Goal: Transaction & Acquisition: Purchase product/service

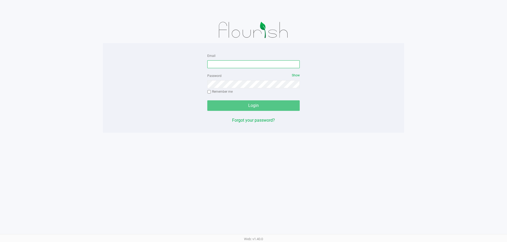
click at [227, 66] on input "Email" at bounding box center [253, 64] width 92 height 8
type input "[EMAIL_ADDRESS][DOMAIN_NAME]"
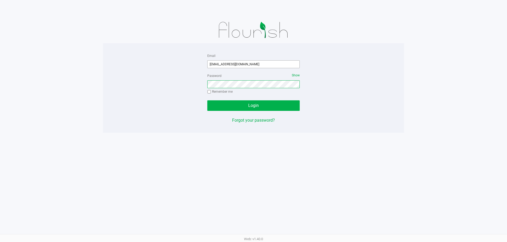
click at [207, 101] on button "Login" at bounding box center [253, 106] width 92 height 11
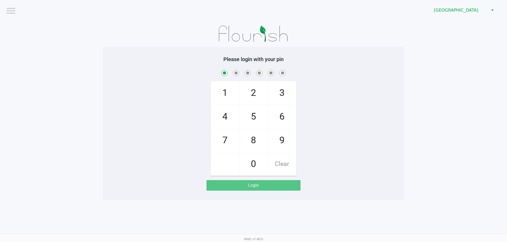
checkbox input "true"
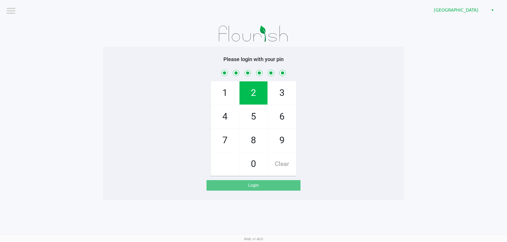
checkbox input "true"
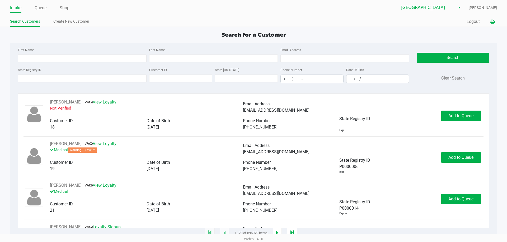
click at [494, 20] on icon at bounding box center [492, 22] width 4 height 4
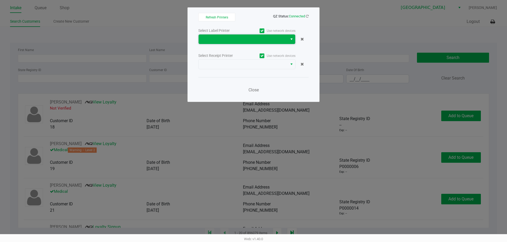
click at [282, 42] on span at bounding box center [243, 39] width 83 height 6
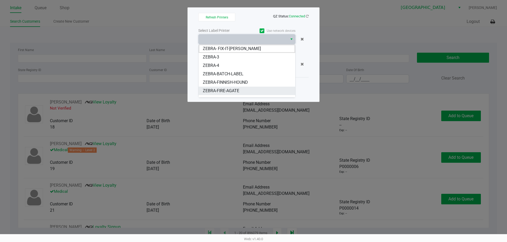
click at [245, 89] on li "ZEBRA-FIRE-AGATE" at bounding box center [246, 91] width 97 height 8
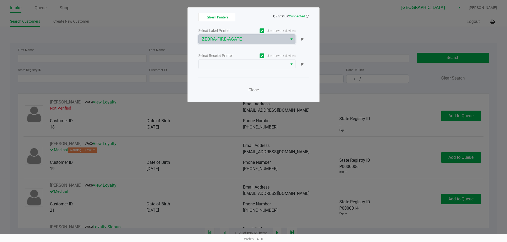
click at [256, 55] on label "Use network devices" at bounding box center [271, 56] width 49 height 5
click at [0, 0] on input "Use network devices" at bounding box center [0, 0] width 0 height 0
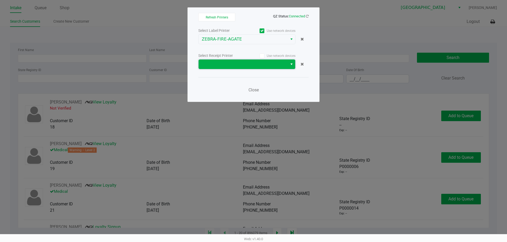
click at [253, 63] on span at bounding box center [243, 64] width 83 height 6
click at [264, 55] on span at bounding box center [261, 56] width 5 height 5
click at [0, 0] on input "Use network devices" at bounding box center [0, 0] width 0 height 0
click at [261, 65] on span at bounding box center [243, 64] width 83 height 6
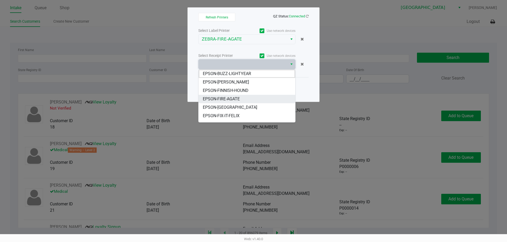
click at [250, 101] on li "EPSON-FIRE-AGATE" at bounding box center [246, 99] width 97 height 8
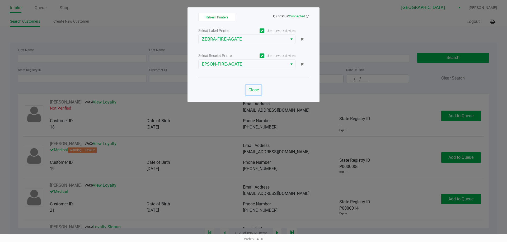
click at [253, 89] on span "Close" at bounding box center [253, 90] width 10 height 5
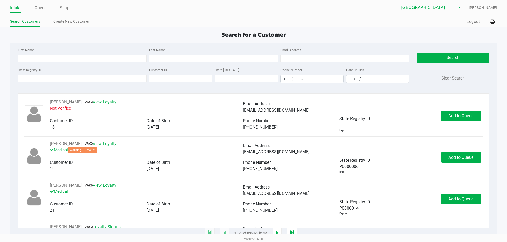
drag, startPoint x: 65, startPoint y: 9, endPoint x: 93, endPoint y: 9, distance: 27.7
click at [65, 9] on link "Shop" at bounding box center [65, 7] width 10 height 7
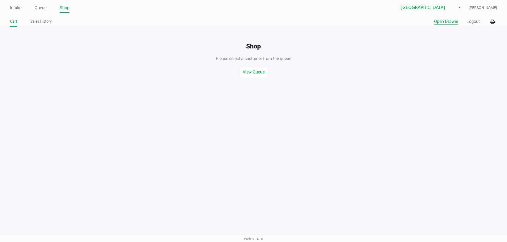
click at [443, 21] on button "Open Drawer" at bounding box center [446, 21] width 24 height 6
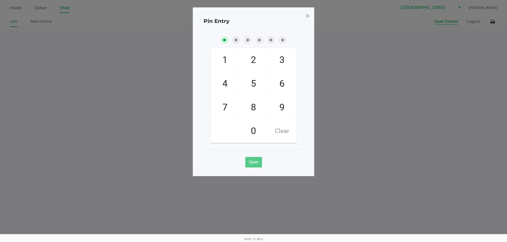
checkbox input "true"
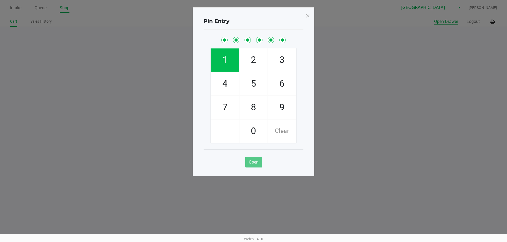
checkbox input "true"
click at [311, 15] on div "Pin Entry 1 4 7 2 5 8 0 3 6 9 Clear Open" at bounding box center [253, 91] width 121 height 169
click at [308, 15] on span at bounding box center [307, 16] width 5 height 8
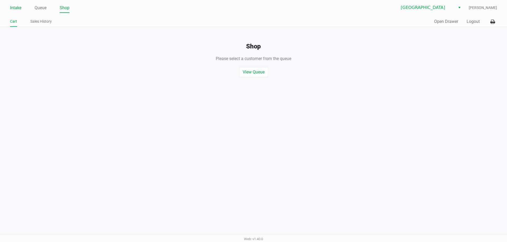
click at [10, 9] on link "Intake" at bounding box center [15, 7] width 11 height 7
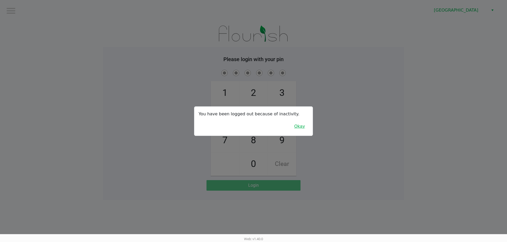
click at [296, 128] on button "Okay" at bounding box center [299, 127] width 18 height 10
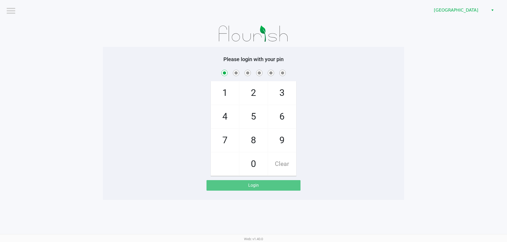
checkbox input "true"
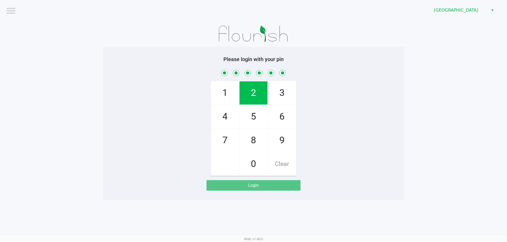
checkbox input "true"
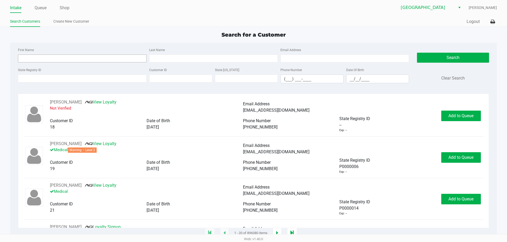
type input "ALEJANDRO("
type input "RAMOS-CRUZ("
type input "06/06/1997"
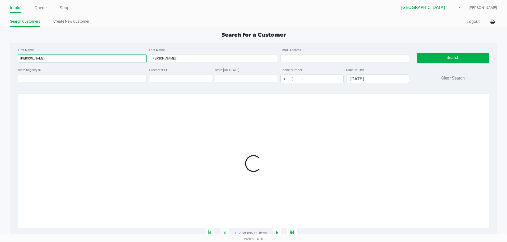
click at [111, 58] on input "ALEJANDRO(" at bounding box center [82, 59] width 128 height 8
type input "ALEJANDRO"
click at [233, 57] on input "RAMOS-CRUZ(" at bounding box center [213, 59] width 128 height 8
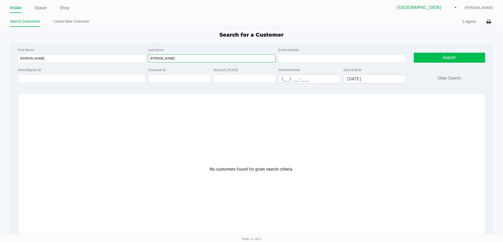
type input "RAMOS-CRUZ"
click at [420, 59] on button "Search" at bounding box center [448, 58] width 71 height 10
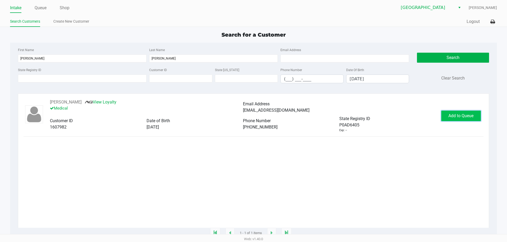
click at [459, 120] on button "Add to Queue" at bounding box center [461, 116] width 40 height 11
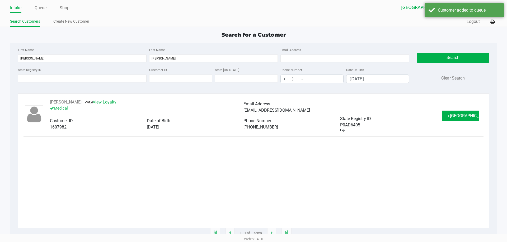
click at [461, 116] on span "In Queue" at bounding box center [467, 115] width 44 height 5
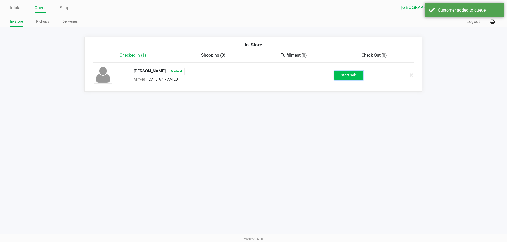
click at [345, 75] on button "Start Sale" at bounding box center [348, 75] width 29 height 9
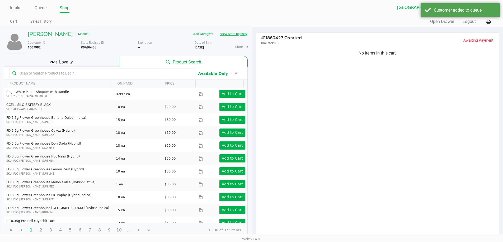
click at [230, 33] on button "View State Registry" at bounding box center [232, 34] width 31 height 8
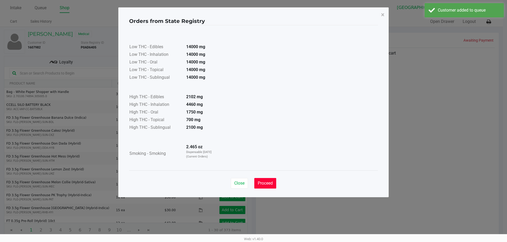
click at [264, 188] on button "Proceed" at bounding box center [265, 183] width 22 height 11
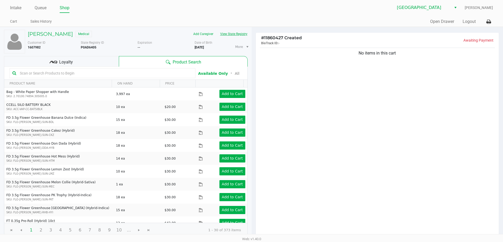
click at [237, 36] on button "View State Registry" at bounding box center [232, 34] width 31 height 8
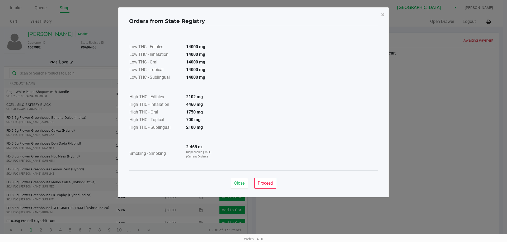
click at [269, 180] on button "Proceed" at bounding box center [265, 183] width 22 height 11
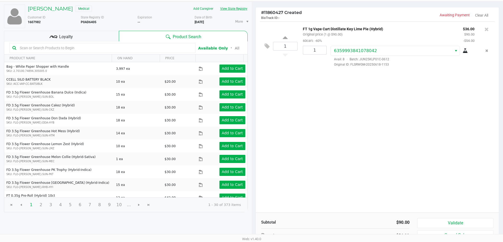
scroll to position [54, 0]
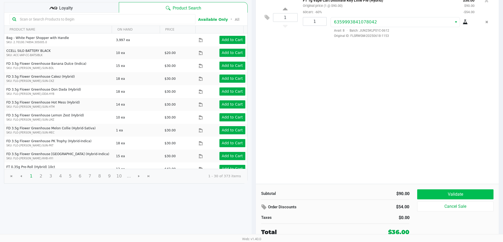
click at [427, 197] on button "Validate" at bounding box center [455, 195] width 76 height 10
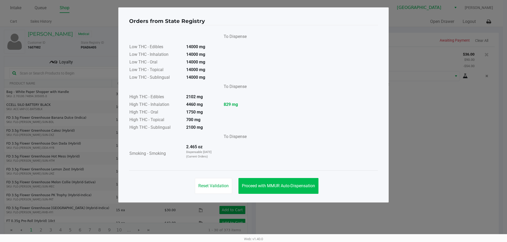
click at [269, 181] on button "Proceed with MMUR Auto-Dispensation" at bounding box center [278, 186] width 80 height 16
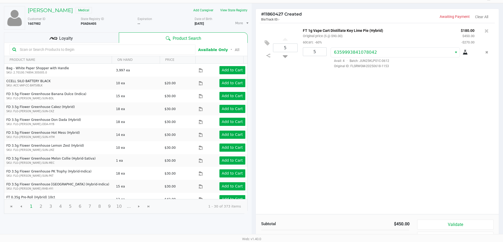
scroll to position [54, 0]
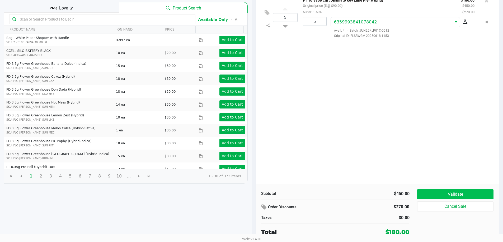
click at [428, 194] on button "Validate" at bounding box center [455, 195] width 76 height 10
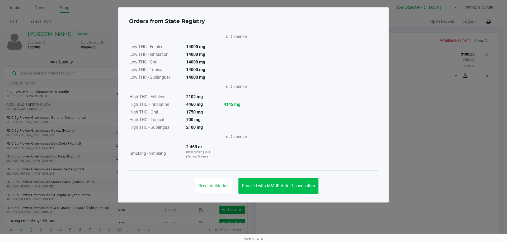
click at [273, 183] on button "Proceed with MMUR Auto-Dispensation" at bounding box center [278, 186] width 80 height 16
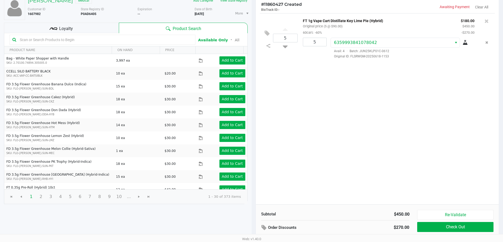
scroll to position [54, 0]
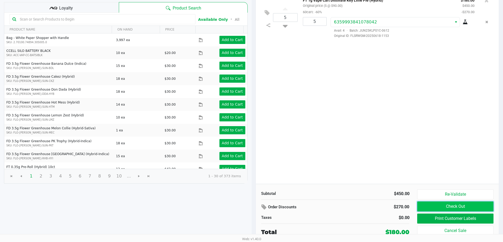
click at [436, 209] on button "Check Out" at bounding box center [455, 207] width 76 height 10
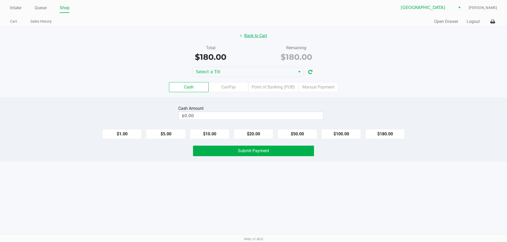
click at [258, 33] on button "Back to Cart" at bounding box center [253, 36] width 34 height 10
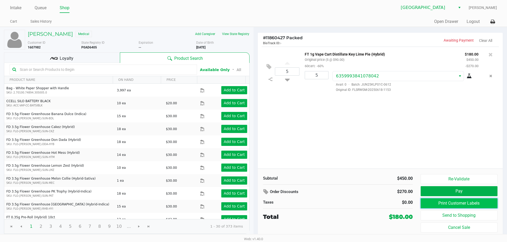
click at [432, 202] on button "Print Customer Labels" at bounding box center [458, 204] width 77 height 10
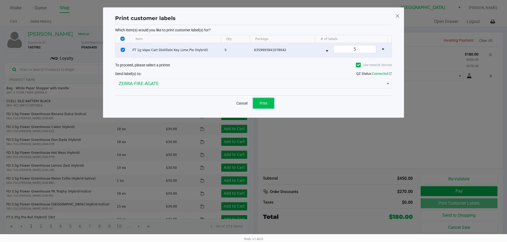
click at [258, 102] on button "Print" at bounding box center [263, 103] width 21 height 11
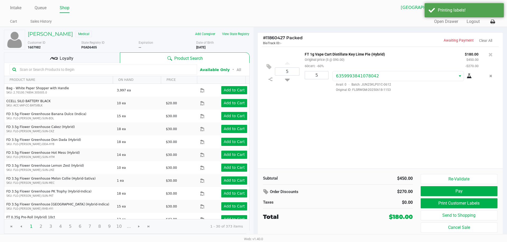
click at [96, 55] on div "Loyalty" at bounding box center [62, 58] width 116 height 11
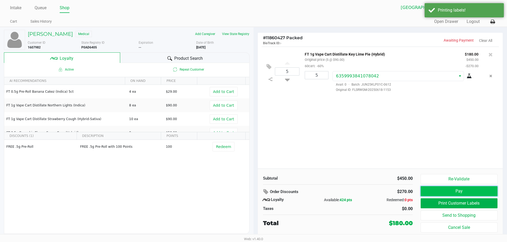
click at [463, 191] on button "Pay" at bounding box center [458, 192] width 77 height 10
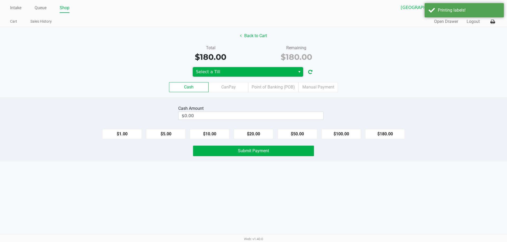
click at [277, 74] on span "Select a Till" at bounding box center [244, 72] width 96 height 6
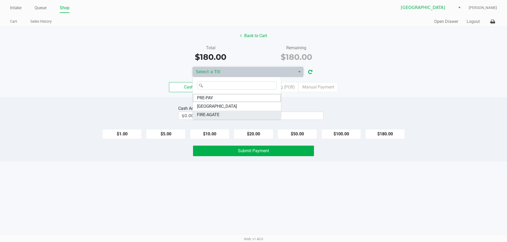
click at [243, 114] on li "FIRE-AGATE" at bounding box center [237, 115] width 88 height 8
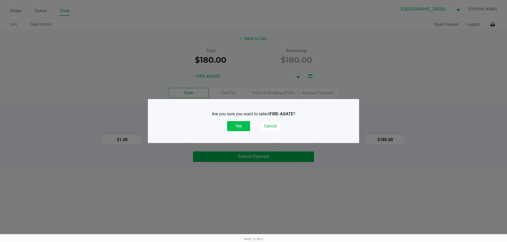
click at [245, 129] on button "Yes" at bounding box center [238, 126] width 23 height 10
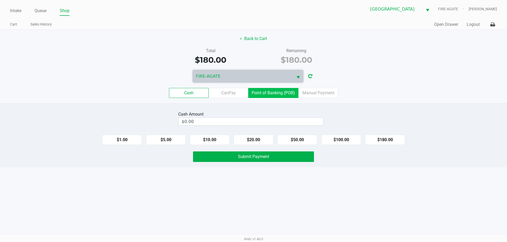
click at [274, 97] on label "Point of Banking (POB)" at bounding box center [273, 93] width 50 height 10
click at [0, 0] on 7 "Point of Banking (POB)" at bounding box center [0, 0] width 0 height 0
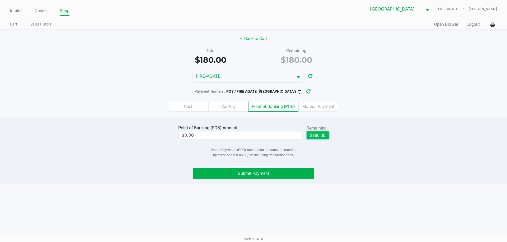
click at [318, 135] on button "$180.00" at bounding box center [317, 136] width 22 height 8
type input "$180.00"
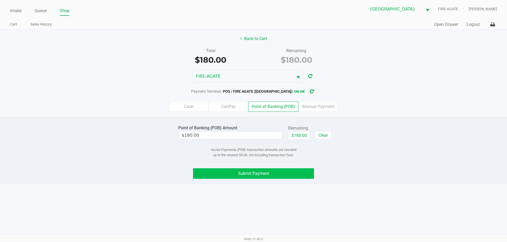
click at [216, 172] on button "Submit Payment" at bounding box center [253, 174] width 121 height 11
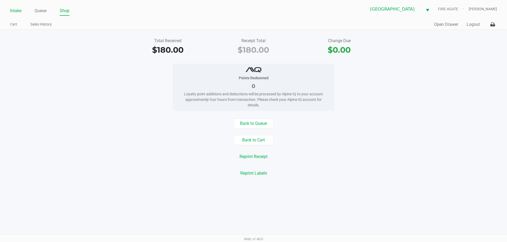
click at [11, 11] on link "Intake" at bounding box center [15, 10] width 11 height 7
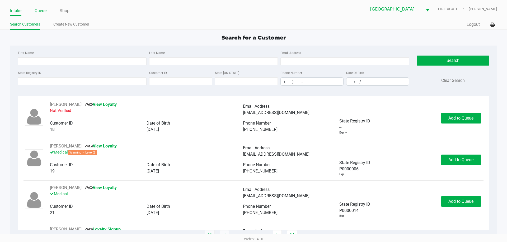
click at [40, 11] on link "Queue" at bounding box center [41, 10] width 12 height 7
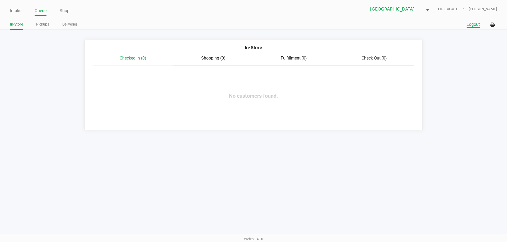
click at [474, 27] on button "Logout" at bounding box center [472, 24] width 13 height 6
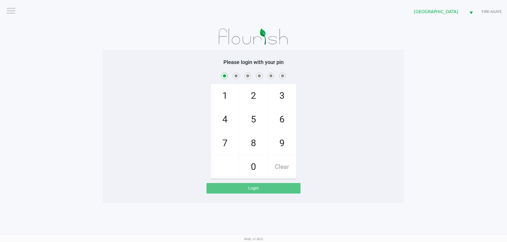
checkbox input "true"
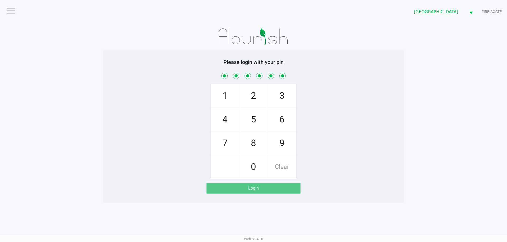
checkbox input "true"
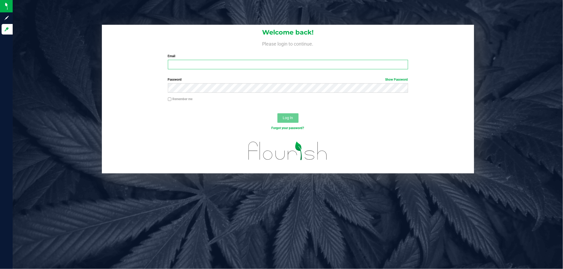
click at [283, 65] on input "Email" at bounding box center [288, 64] width 240 height 9
type input "[EMAIL_ADDRESS][DOMAIN_NAME]"
click at [277, 113] on button "Log In" at bounding box center [287, 117] width 21 height 9
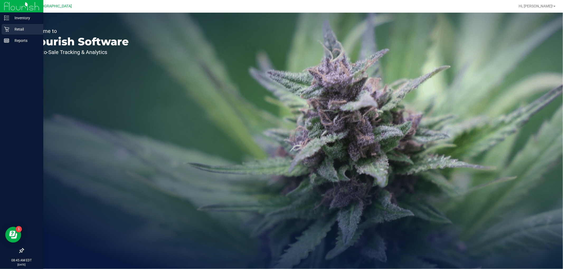
click at [7, 31] on icon at bounding box center [6, 29] width 5 height 5
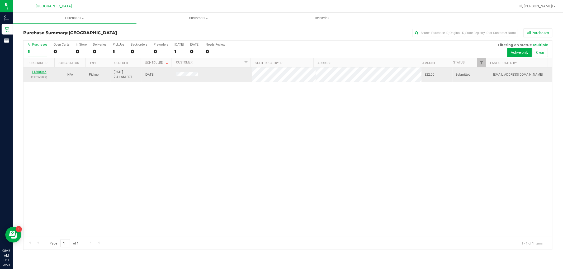
click at [38, 73] on link "11860045" at bounding box center [39, 72] width 15 height 4
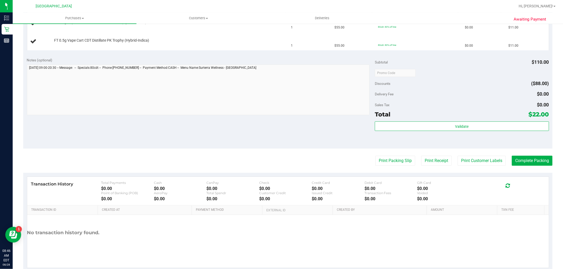
scroll to position [168, 0]
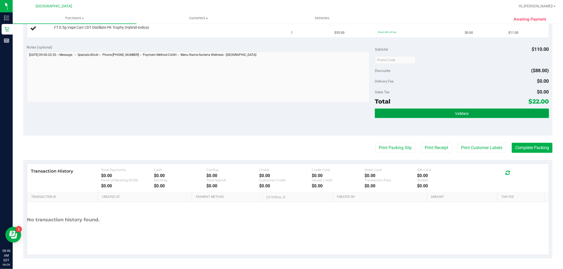
click at [455, 113] on span "Validate" at bounding box center [461, 114] width 13 height 4
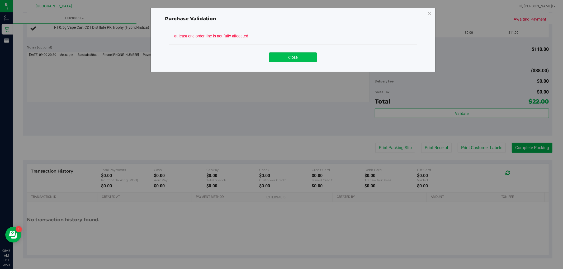
click at [302, 58] on button "Close" at bounding box center [293, 57] width 48 height 9
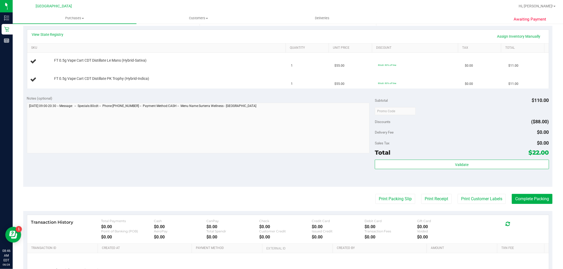
scroll to position [109, 0]
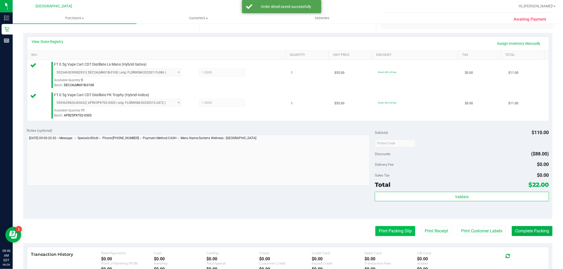
click at [377, 228] on button "Print Packing Slip" at bounding box center [395, 231] width 40 height 10
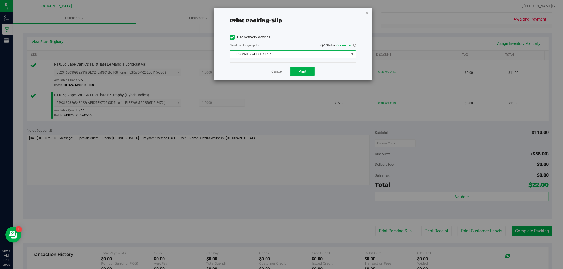
click at [309, 54] on span "EPSON-BUZZ-LIGHTYEAR" at bounding box center [289, 54] width 119 height 7
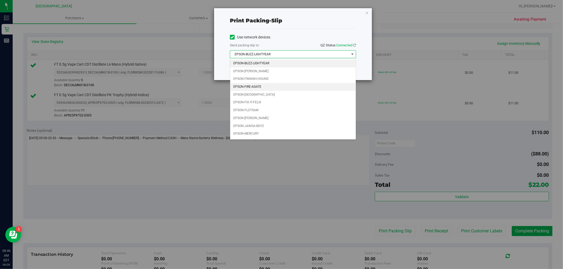
click at [286, 88] on li "EPSON-FIRE-AGATE" at bounding box center [293, 87] width 126 height 8
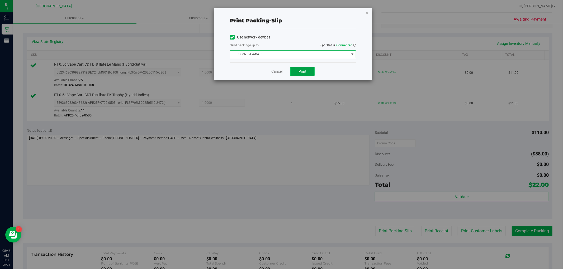
click at [300, 70] on span "Print" at bounding box center [302, 71] width 8 height 4
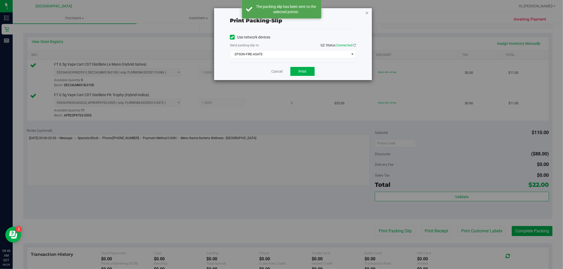
click at [368, 12] on icon "button" at bounding box center [367, 12] width 4 height 6
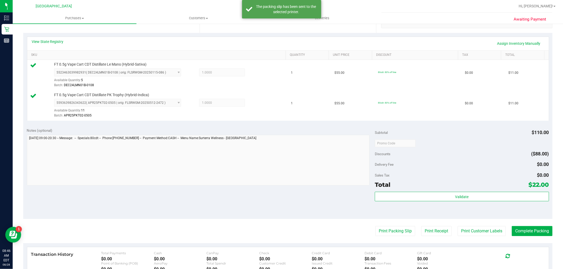
click at [416, 202] on div "Validate" at bounding box center [462, 197] width 174 height 10
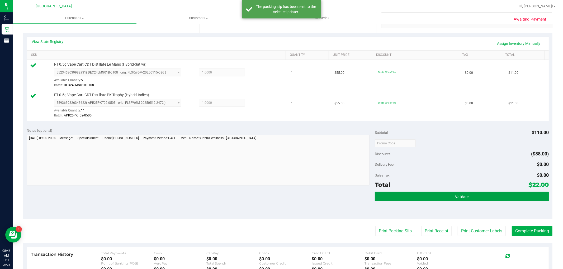
click at [418, 197] on button "Validate" at bounding box center [462, 196] width 174 height 9
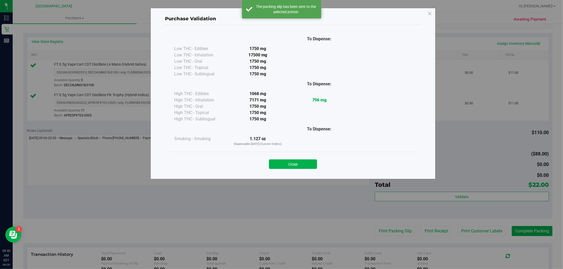
click at [301, 169] on div "Close" at bounding box center [293, 162] width 248 height 21
click at [313, 168] on button "Close" at bounding box center [293, 164] width 48 height 9
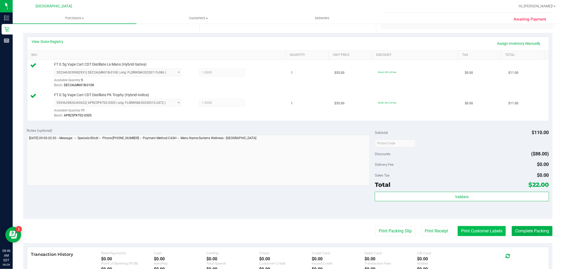
click at [467, 232] on button "Print Customer Labels" at bounding box center [482, 231] width 48 height 10
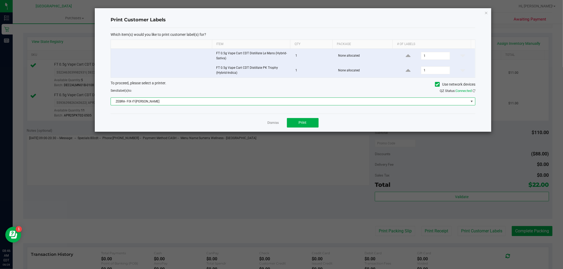
click at [317, 103] on span "ZEBRA- FIX-IT-[PERSON_NAME]" at bounding box center [290, 101] width 358 height 7
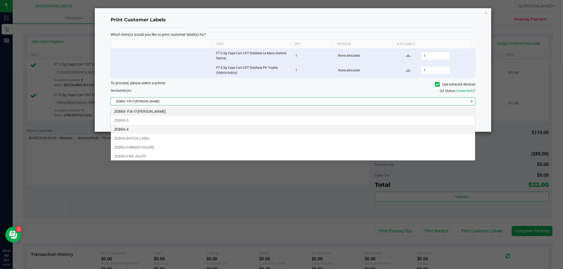
scroll to position [8, 365]
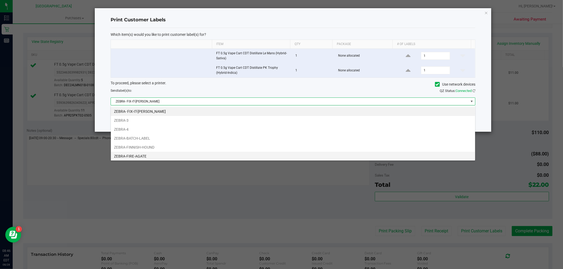
click at [251, 156] on li "ZEBRA-FIRE-AGATE" at bounding box center [293, 156] width 364 height 9
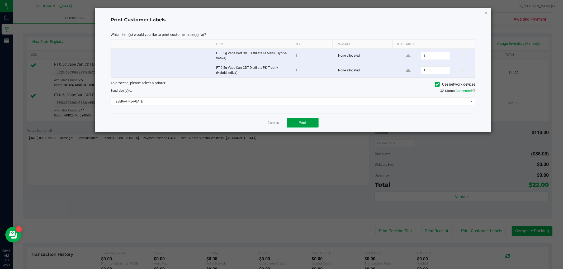
click at [296, 124] on button "Print" at bounding box center [303, 122] width 32 height 9
click at [486, 11] on icon "button" at bounding box center [486, 12] width 4 height 6
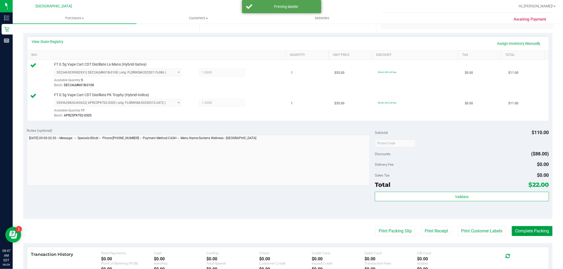
click at [534, 229] on button "Complete Packing" at bounding box center [532, 231] width 41 height 10
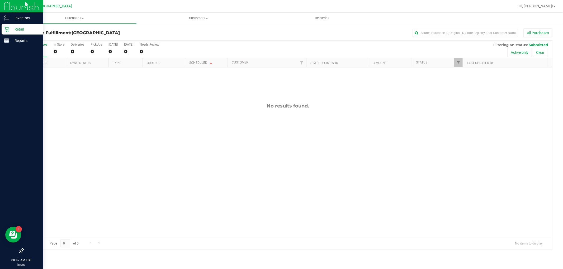
click at [6, 28] on icon at bounding box center [6, 29] width 5 height 5
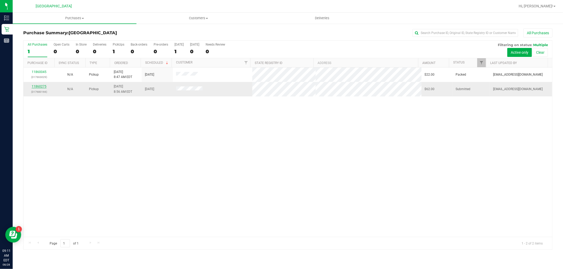
click at [37, 87] on link "11860275" at bounding box center [39, 87] width 15 height 4
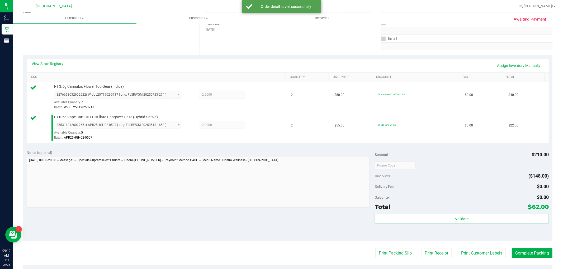
scroll to position [193, 0]
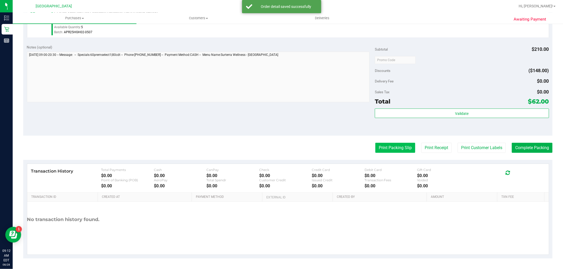
click at [398, 151] on button "Print Packing Slip" at bounding box center [395, 148] width 40 height 10
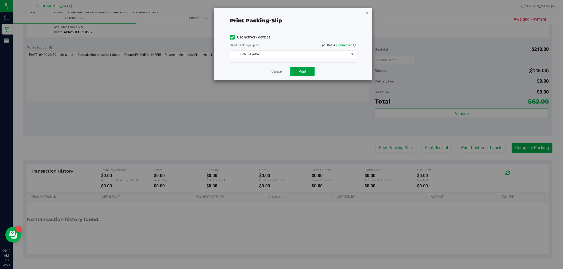
click at [293, 70] on button "Print" at bounding box center [302, 71] width 24 height 9
click at [366, 13] on icon "button" at bounding box center [367, 12] width 4 height 6
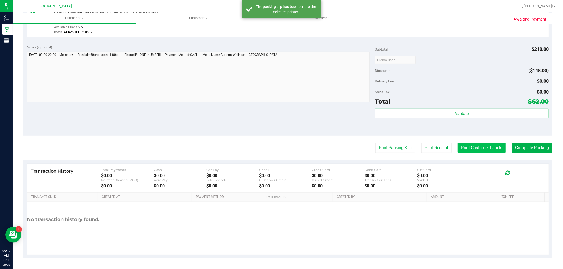
click at [473, 148] on button "Print Customer Labels" at bounding box center [482, 148] width 48 height 10
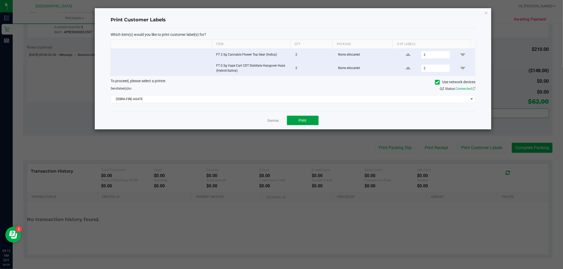
click at [307, 123] on button "Print" at bounding box center [303, 120] width 32 height 9
click at [486, 11] on icon "button" at bounding box center [486, 12] width 4 height 6
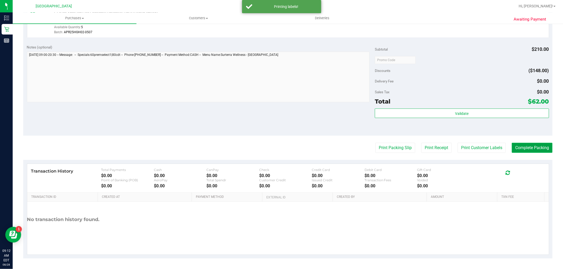
click at [536, 145] on button "Complete Packing" at bounding box center [532, 148] width 41 height 10
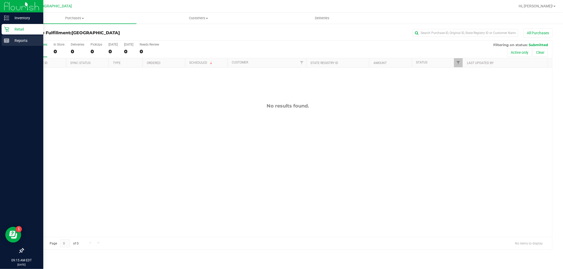
click at [1, 44] on link "Reports" at bounding box center [21, 40] width 43 height 11
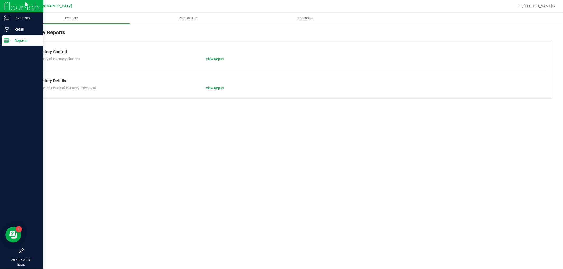
click at [22, 30] on p "Retail" at bounding box center [25, 29] width 32 height 6
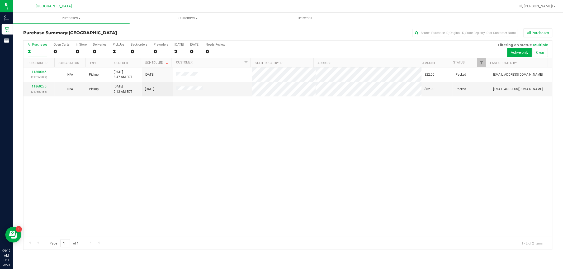
click at [94, 186] on div "11860045 (317663029) N/A Pickup [DATE] 8:47 AM EDT 8/28/2025 $22.00 Packed [EMA…" at bounding box center [287, 153] width 528 height 170
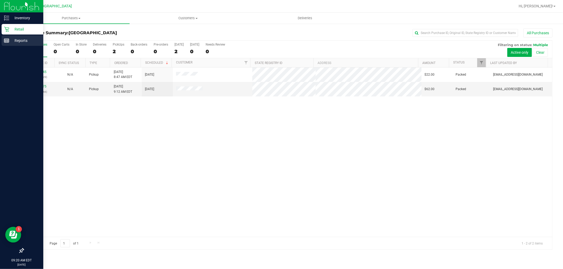
click at [7, 41] on line at bounding box center [7, 41] width 0 height 3
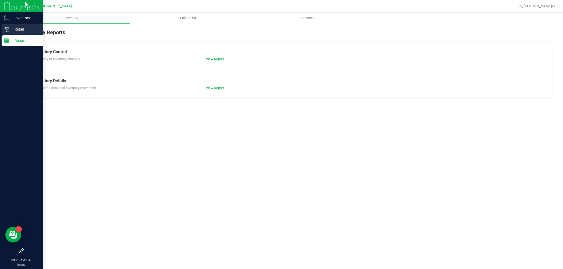
click at [24, 30] on p "Retail" at bounding box center [25, 29] width 32 height 6
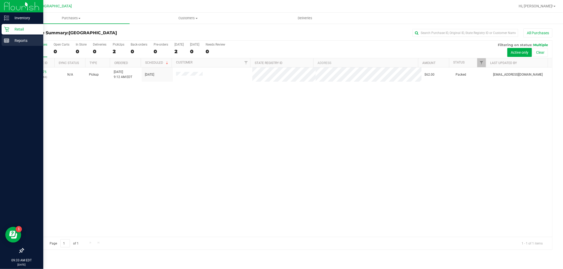
click at [15, 40] on p "Reports" at bounding box center [25, 40] width 32 height 6
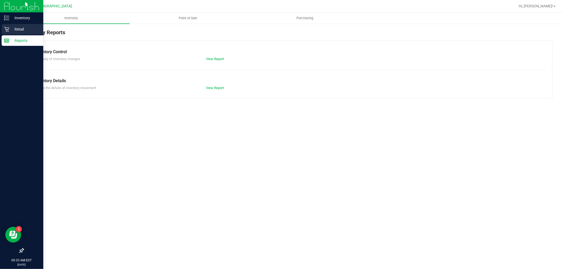
click at [19, 26] on div "Retail" at bounding box center [23, 29] width 42 height 11
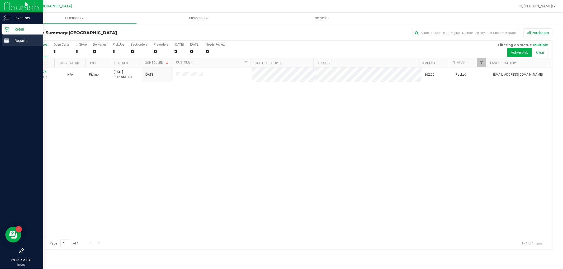
click at [16, 39] on p "Reports" at bounding box center [25, 40] width 32 height 6
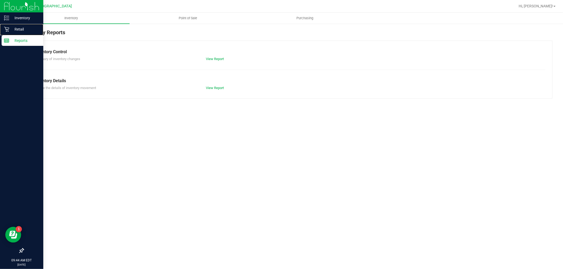
click at [25, 24] on div "Retail" at bounding box center [23, 29] width 42 height 11
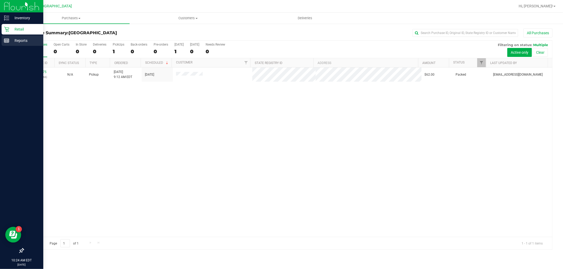
click at [2, 46] on link "Reports" at bounding box center [21, 40] width 43 height 11
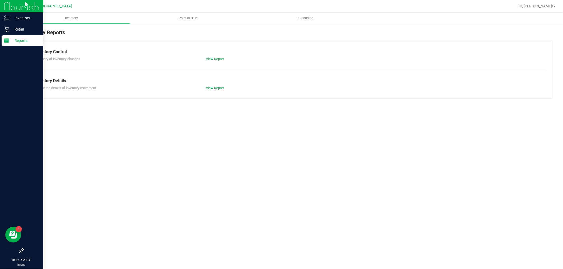
click at [14, 30] on p "Retail" at bounding box center [25, 29] width 32 height 6
